Goal: Transaction & Acquisition: Purchase product/service

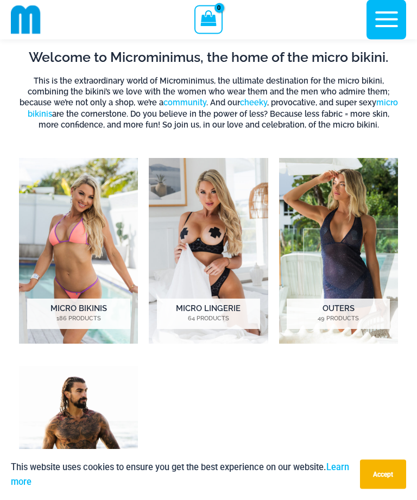
scroll to position [471, 0]
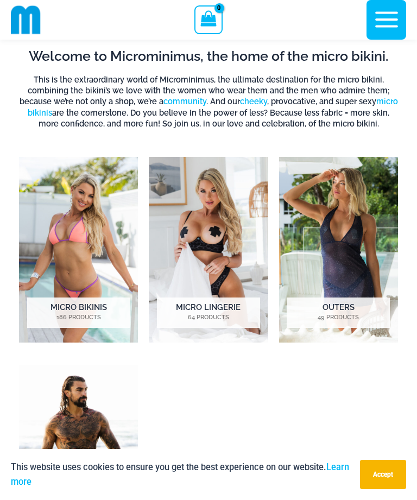
click at [227, 273] on img "Visit product category Micro Lingerie" at bounding box center [208, 250] width 119 height 186
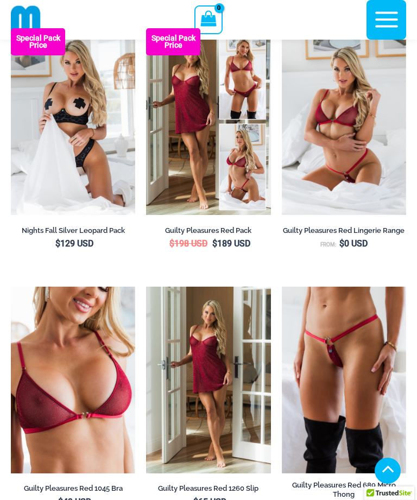
scroll to position [194, 0]
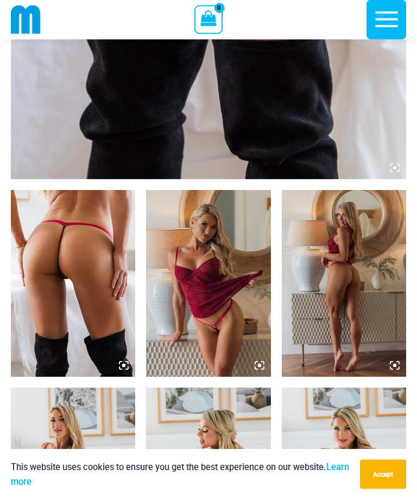
scroll to position [482, 0]
click at [100, 247] on img at bounding box center [73, 283] width 124 height 187
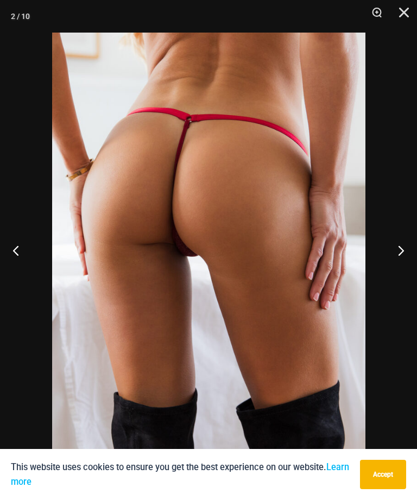
click at [401, 268] on button "Next" at bounding box center [396, 250] width 41 height 54
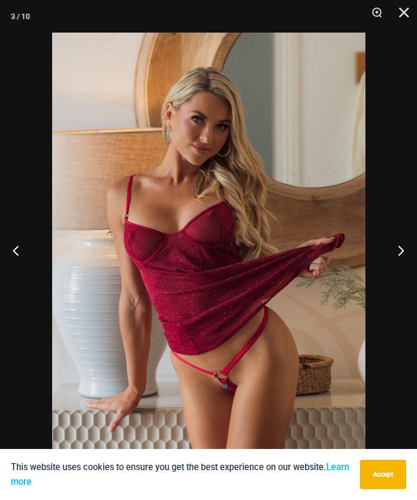
click at [401, 276] on button "Next" at bounding box center [396, 250] width 41 height 54
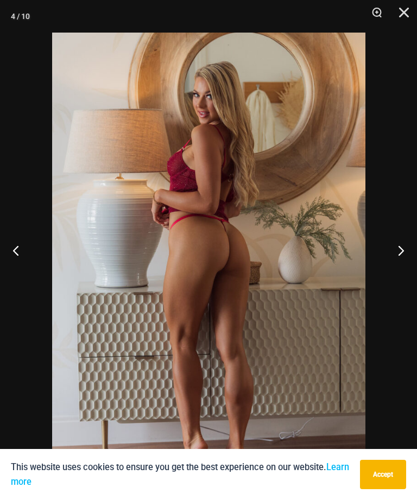
click at [401, 277] on button "Next" at bounding box center [396, 250] width 41 height 54
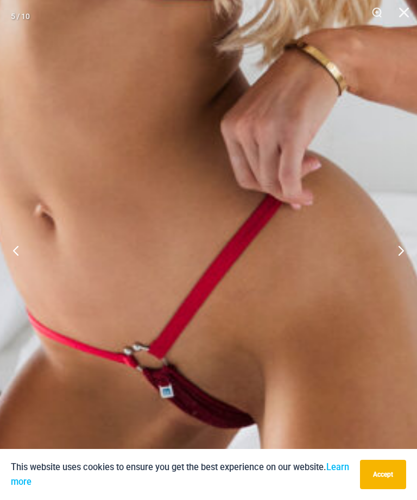
click at [204, 377] on img at bounding box center [247, 2] width 1048 height 1571
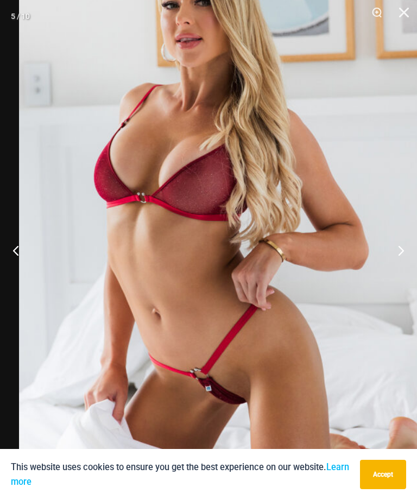
click at [397, 275] on button "Next" at bounding box center [396, 250] width 41 height 54
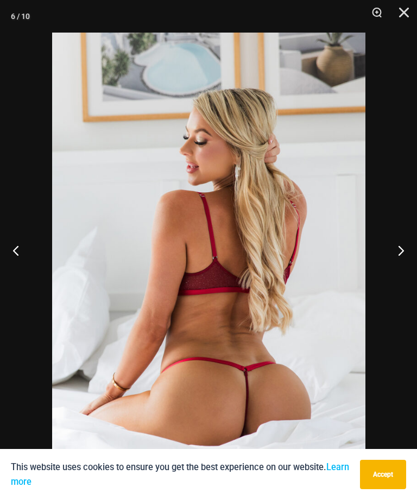
click at [403, 277] on button "Next" at bounding box center [396, 250] width 41 height 54
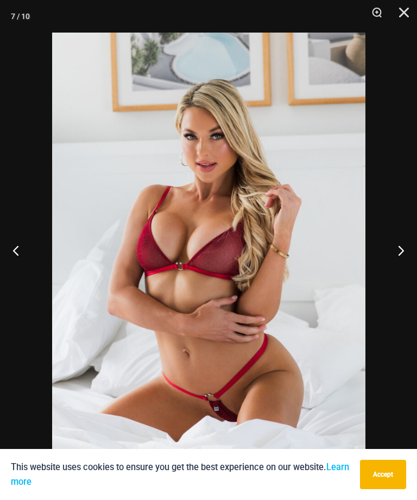
click at [401, 277] on button "Next" at bounding box center [396, 250] width 41 height 54
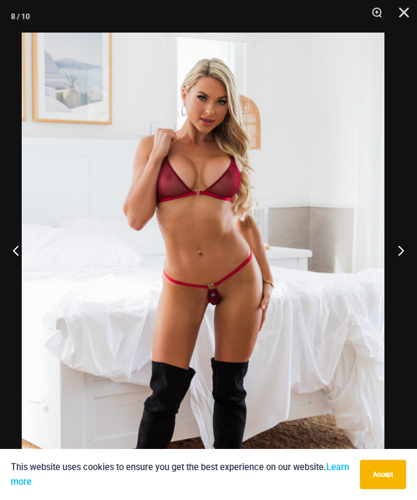
click at [407, 272] on button "Next" at bounding box center [396, 250] width 41 height 54
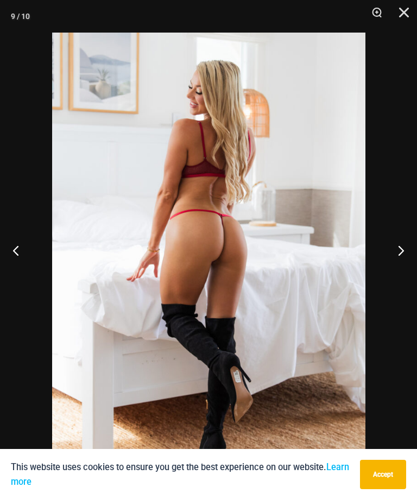
click at [402, 269] on button "Next" at bounding box center [396, 250] width 41 height 54
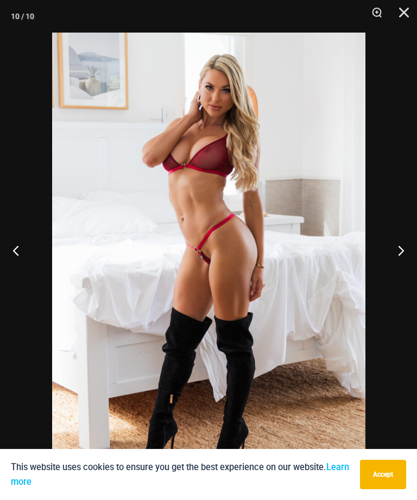
click at [404, 16] on button "Close" at bounding box center [399, 16] width 27 height 33
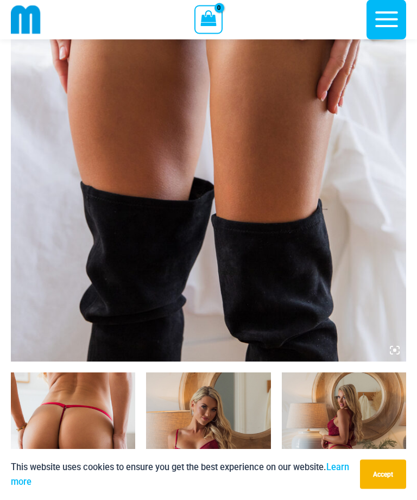
scroll to position [284, 0]
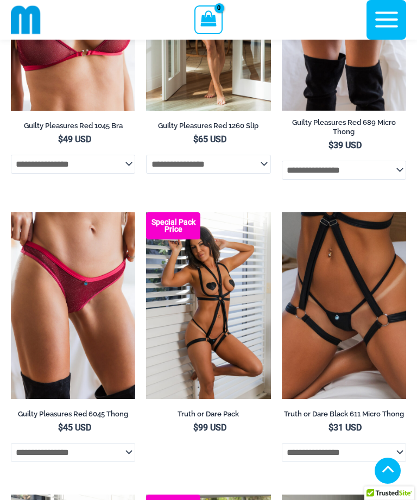
scroll to position [531, 0]
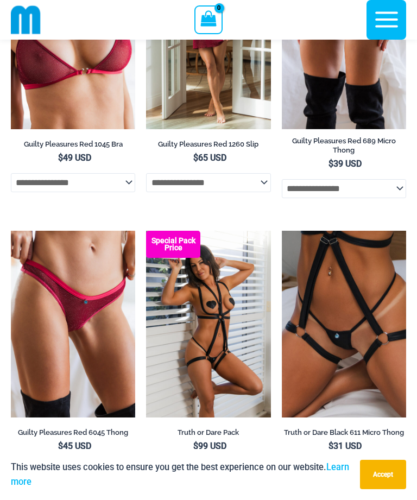
click at [11, 231] on img at bounding box center [11, 231] width 0 height 0
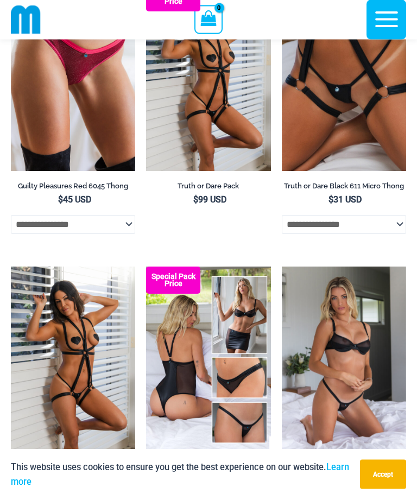
scroll to position [780, 0]
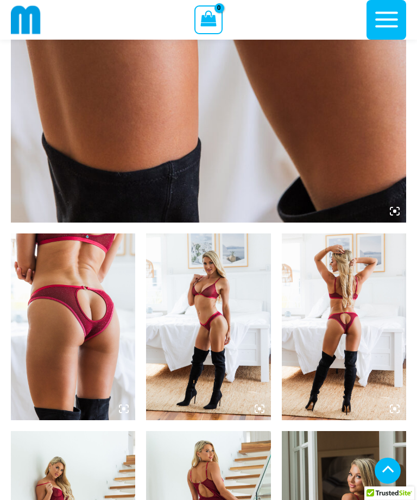
scroll to position [450, 0]
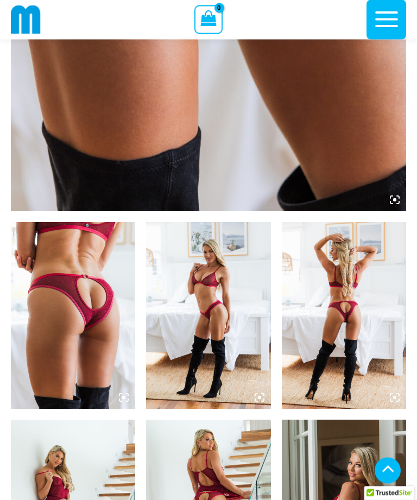
click at [102, 335] on img at bounding box center [73, 315] width 124 height 187
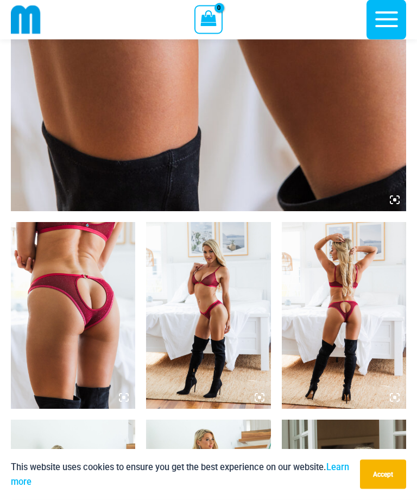
scroll to position [450, 0]
click at [106, 339] on img at bounding box center [73, 315] width 124 height 187
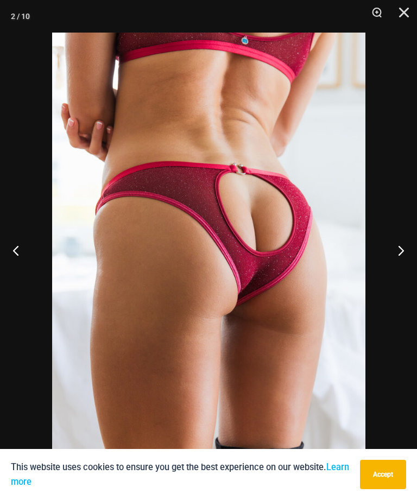
click at [403, 266] on button "Next" at bounding box center [396, 250] width 41 height 54
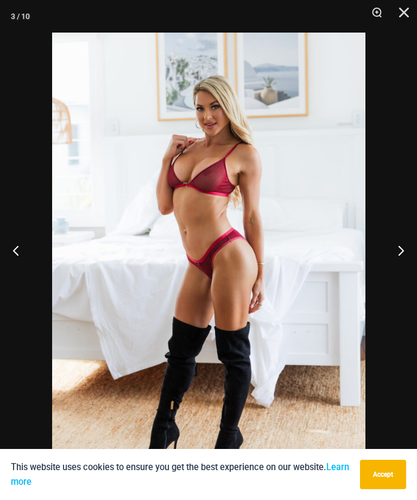
click at [403, 269] on button "Next" at bounding box center [396, 250] width 41 height 54
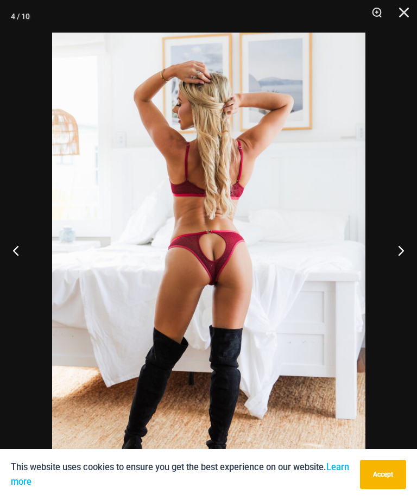
click at [401, 275] on button "Next" at bounding box center [396, 250] width 41 height 54
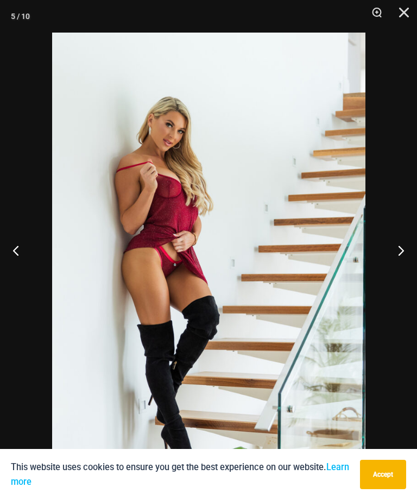
click at [401, 275] on button "Next" at bounding box center [396, 250] width 41 height 54
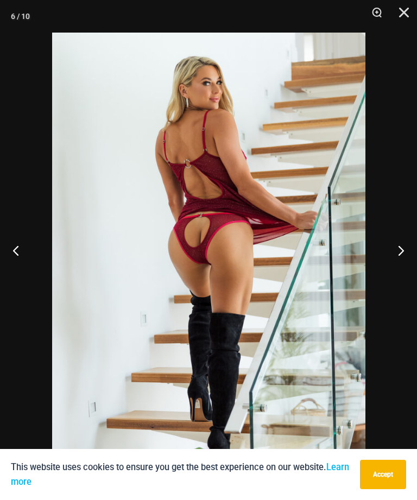
click at [400, 276] on button "Next" at bounding box center [396, 250] width 41 height 54
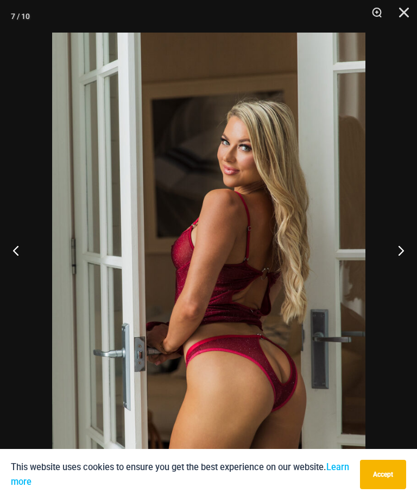
click at [400, 274] on button "Next" at bounding box center [396, 250] width 41 height 54
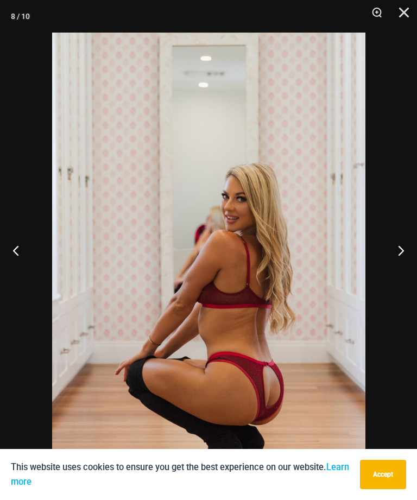
click at [400, 276] on button "Next" at bounding box center [396, 250] width 41 height 54
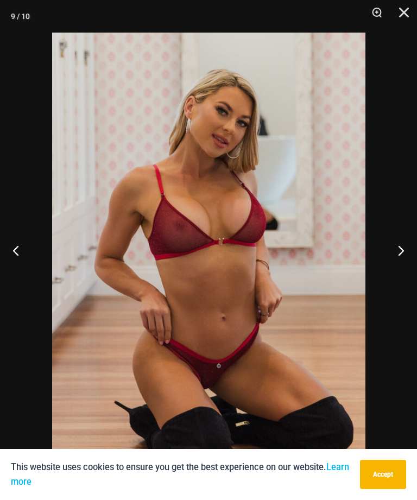
click at [399, 277] on button "Next" at bounding box center [396, 250] width 41 height 54
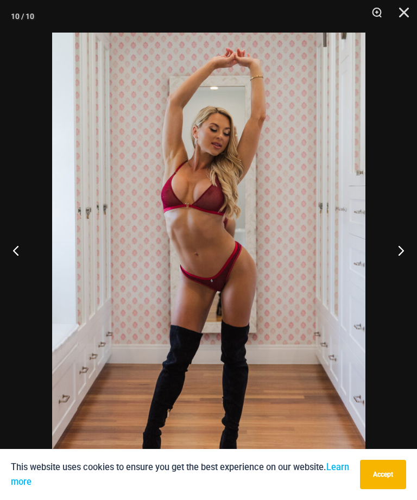
click at [398, 277] on button "Next" at bounding box center [396, 250] width 41 height 54
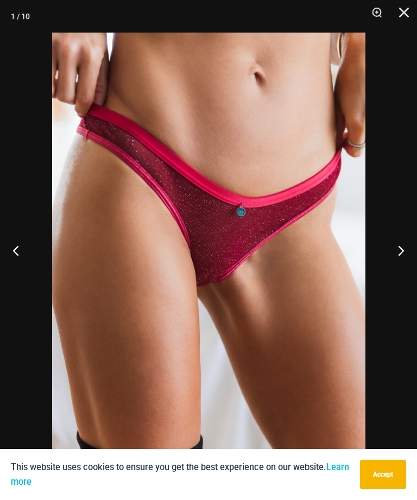
click at [404, 6] on button "Close" at bounding box center [399, 16] width 27 height 33
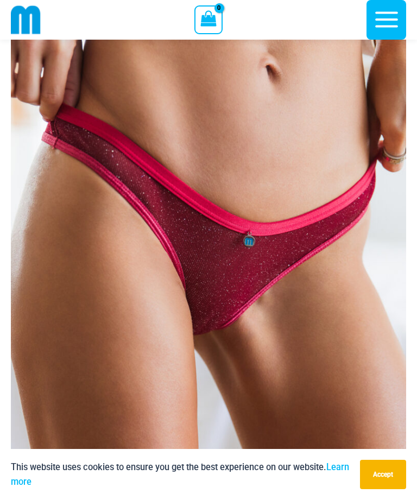
scroll to position [0, 0]
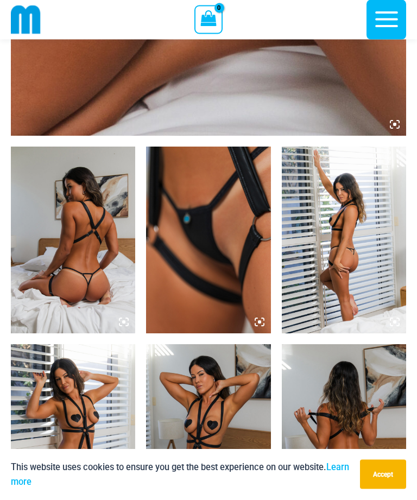
scroll to position [565, 0]
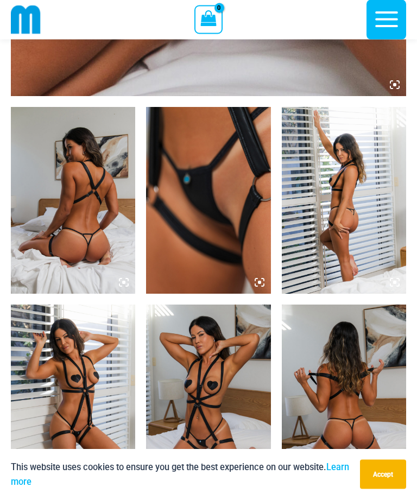
click at [221, 239] on img at bounding box center [208, 200] width 124 height 187
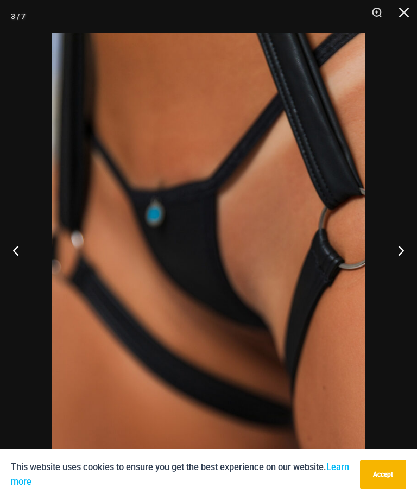
click at [398, 272] on button "Next" at bounding box center [396, 250] width 41 height 54
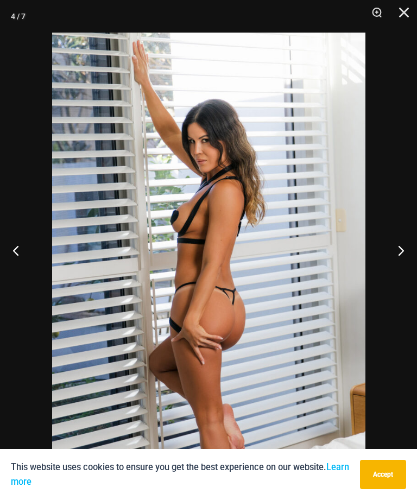
click at [400, 273] on button "Next" at bounding box center [396, 250] width 41 height 54
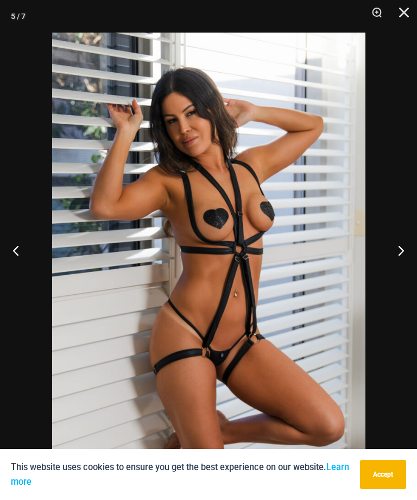
click at [400, 276] on button "Next" at bounding box center [396, 250] width 41 height 54
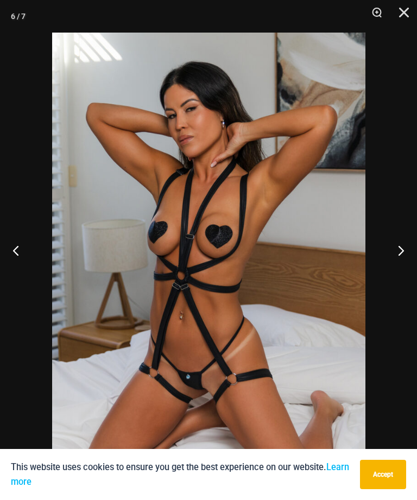
click at [400, 277] on button "Next" at bounding box center [396, 250] width 41 height 54
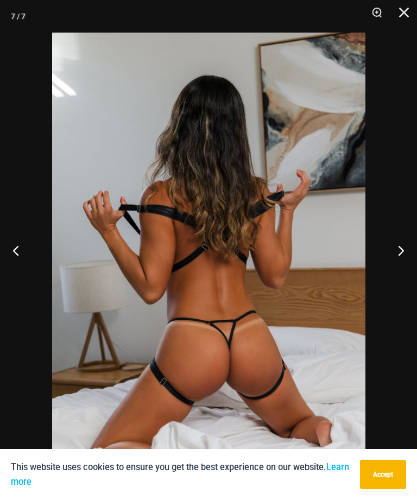
click at [400, 277] on button "Next" at bounding box center [396, 250] width 41 height 54
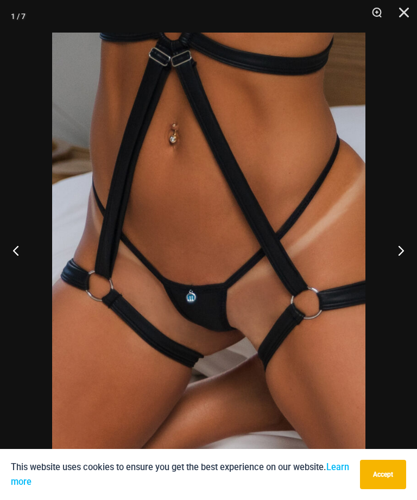
click at [400, 277] on button "Next" at bounding box center [396, 250] width 41 height 54
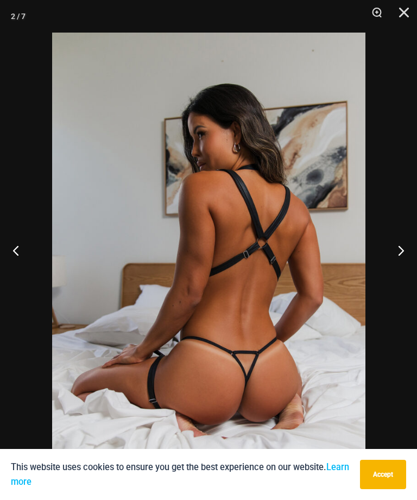
click at [408, 11] on button "Close" at bounding box center [399, 16] width 27 height 33
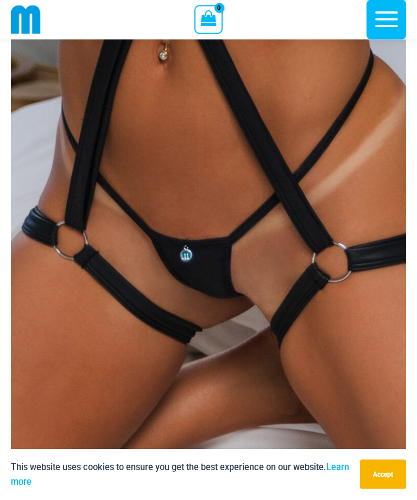
scroll to position [64, 0]
